Goal: Transaction & Acquisition: Subscribe to service/newsletter

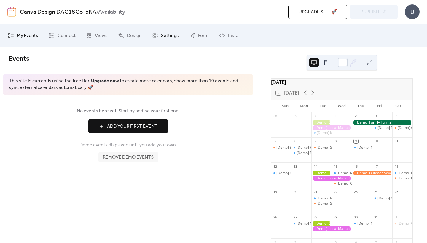
click at [164, 35] on span "Settings" at bounding box center [170, 35] width 18 height 9
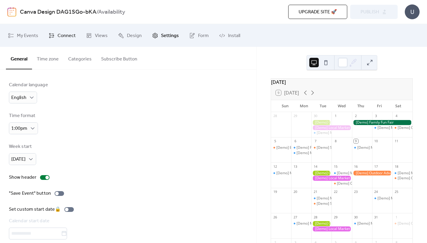
click at [63, 36] on span "Connect" at bounding box center [66, 35] width 18 height 9
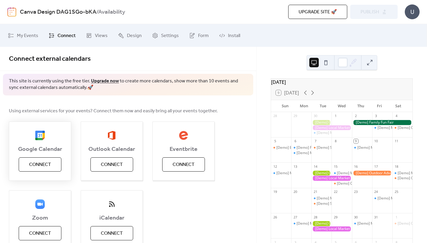
click at [52, 160] on button "Connect" at bounding box center [40, 164] width 43 height 14
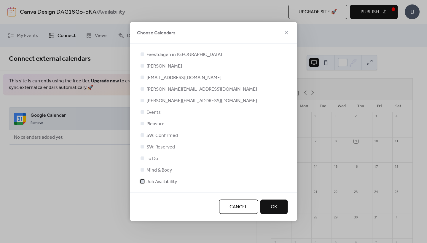
click at [144, 182] on div at bounding box center [142, 182] width 4 height 4
click at [278, 210] on button "OK" at bounding box center [273, 207] width 27 height 14
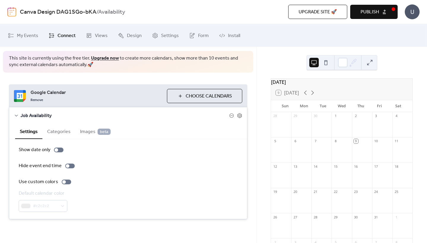
scroll to position [23, 0]
click at [58, 149] on div at bounding box center [58, 150] width 9 height 5
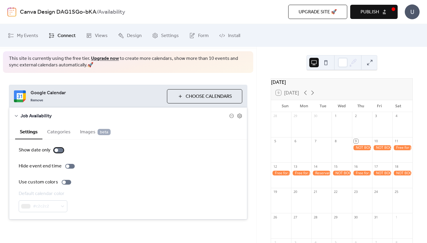
click at [58, 153] on label "Show date only" at bounding box center [42, 150] width 47 height 7
click at [64, 180] on div at bounding box center [66, 182] width 9 height 5
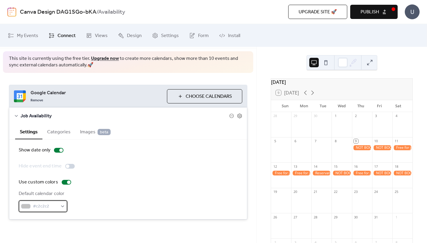
click at [50, 208] on span "#c2c2c2" at bounding box center [45, 206] width 25 height 7
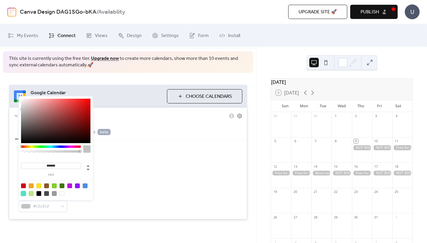
click at [23, 193] on div at bounding box center [23, 193] width 5 height 5
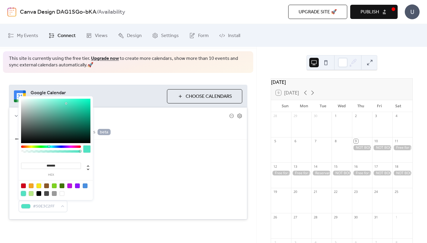
click at [62, 186] on div at bounding box center [62, 185] width 5 height 5
type input "*******"
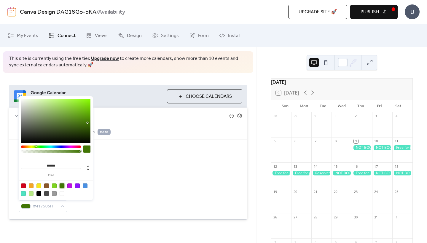
click at [108, 177] on div "Show date only Hide event end time Use custom colors Default calendar color #41…" at bounding box center [128, 180] width 219 height 66
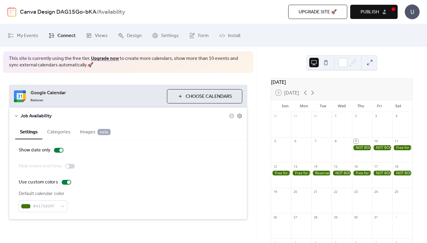
click at [61, 128] on button "Categories" at bounding box center [58, 131] width 33 height 15
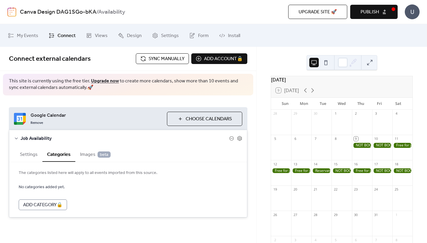
scroll to position [1, 0]
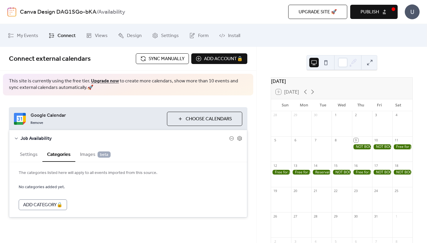
click at [84, 152] on span "Images beta" at bounding box center [95, 154] width 31 height 7
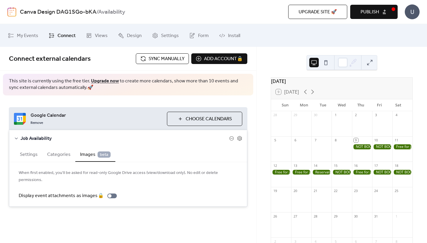
click at [22, 151] on button "Settings" at bounding box center [28, 154] width 27 height 15
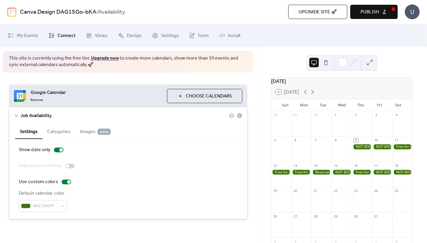
scroll to position [23, 0]
click at [59, 150] on div at bounding box center [61, 150] width 4 height 4
click at [93, 150] on div "Show date only" at bounding box center [128, 150] width 219 height 7
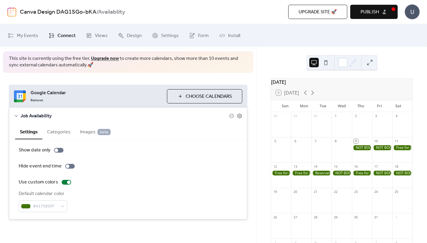
scroll to position [0, 0]
click at [368, 62] on button at bounding box center [369, 62] width 9 height 9
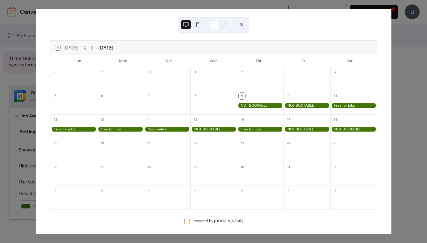
click at [242, 107] on div at bounding box center [260, 105] width 47 height 5
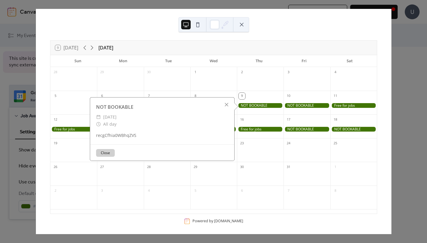
click at [271, 148] on div at bounding box center [260, 154] width 47 height 12
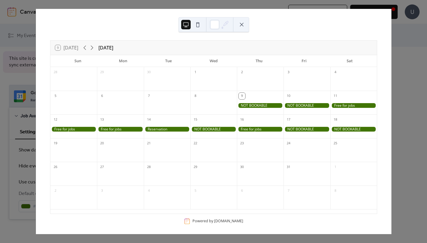
click at [241, 23] on button at bounding box center [241, 24] width 9 height 9
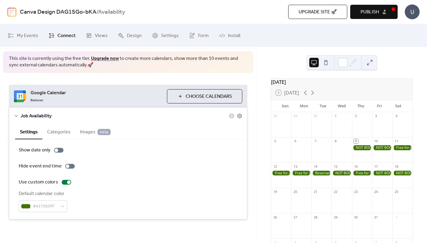
click at [378, 11] on span "Publish" at bounding box center [369, 12] width 18 height 7
click at [104, 59] on link "Upgrade now" at bounding box center [105, 58] width 28 height 9
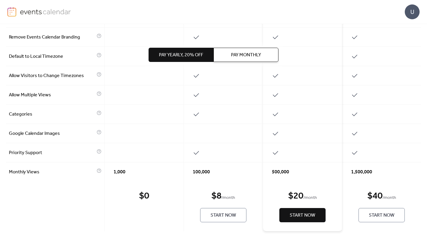
scroll to position [290, 0]
click at [219, 213] on span "Start Now" at bounding box center [222, 215] width 25 height 7
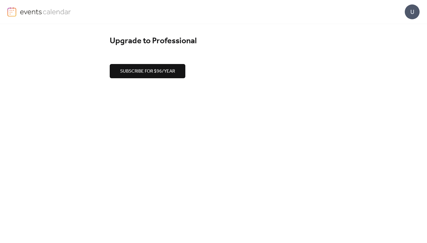
click at [163, 72] on span "Subscribe for $96/year" at bounding box center [147, 71] width 55 height 7
